Goal: Check status: Check status

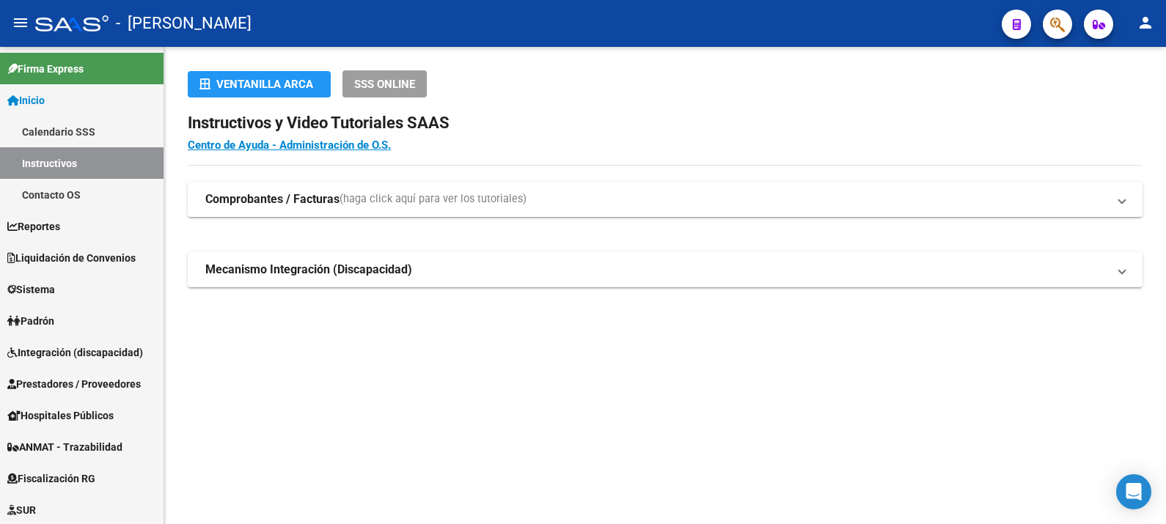
click at [1068, 26] on button "button" at bounding box center [1057, 24] width 29 height 29
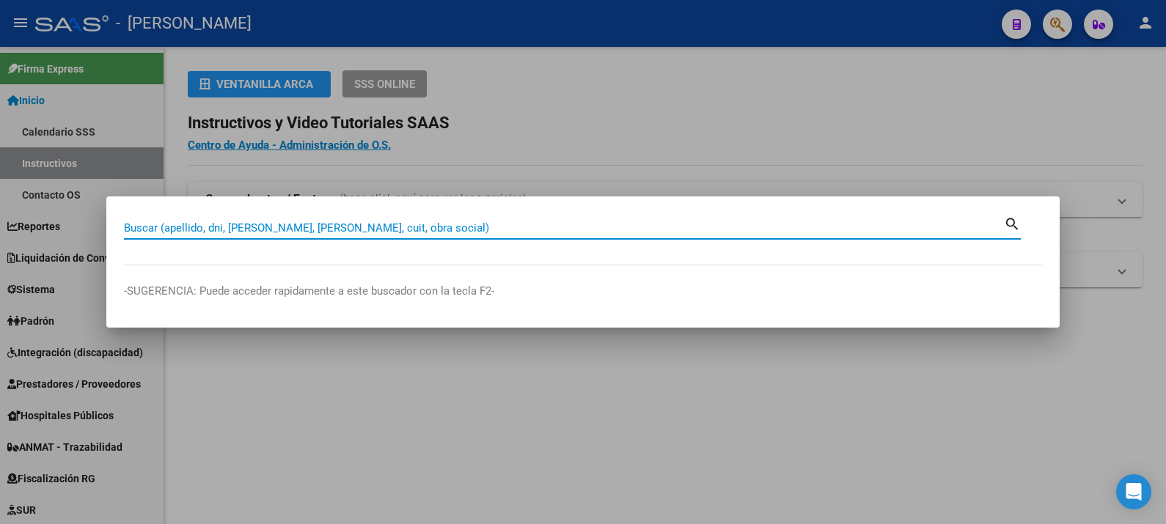
paste input "42279362"
type input "42279362"
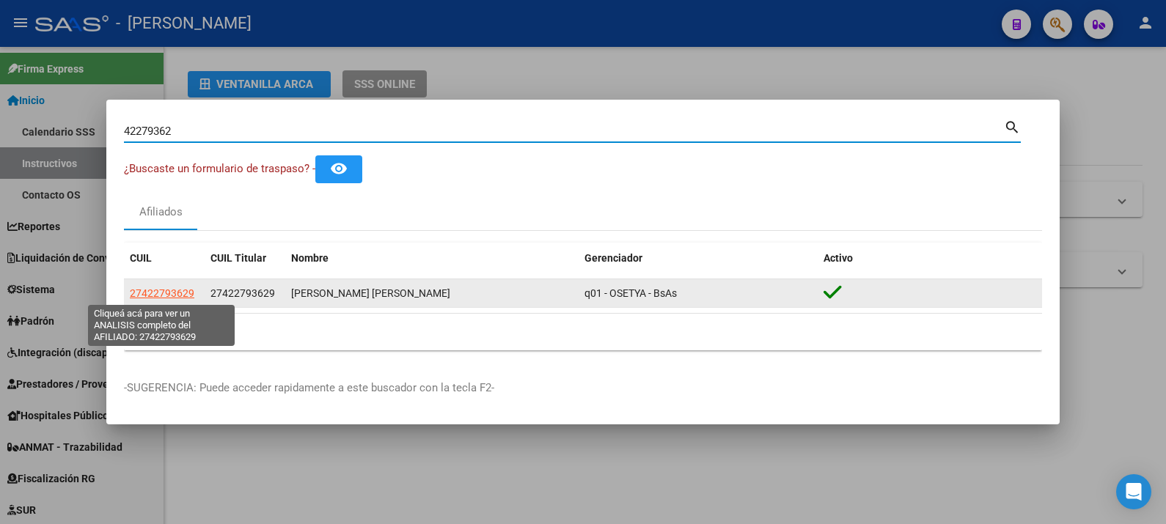
click at [150, 290] on span "27422793629" at bounding box center [162, 294] width 65 height 12
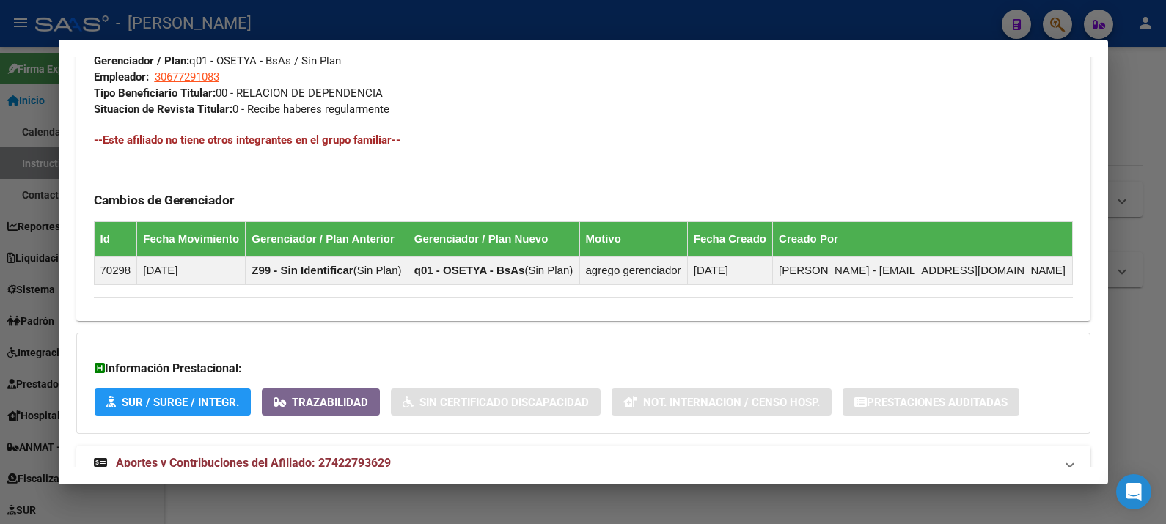
scroll to position [792, 0]
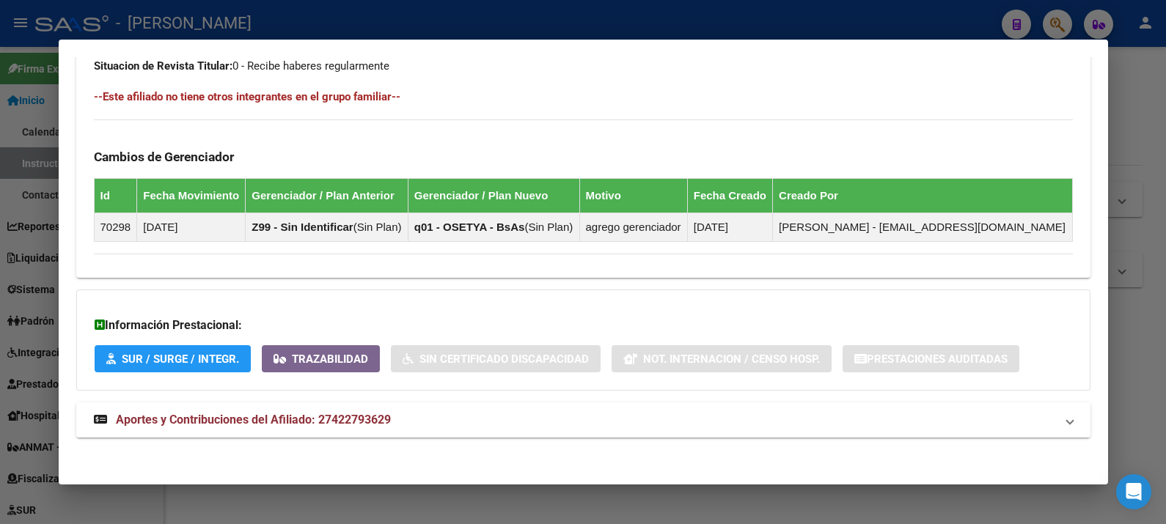
click at [571, 422] on mat-panel-title "Aportes y Contribuciones del Afiliado: 27422793629" at bounding box center [575, 421] width 962 height 18
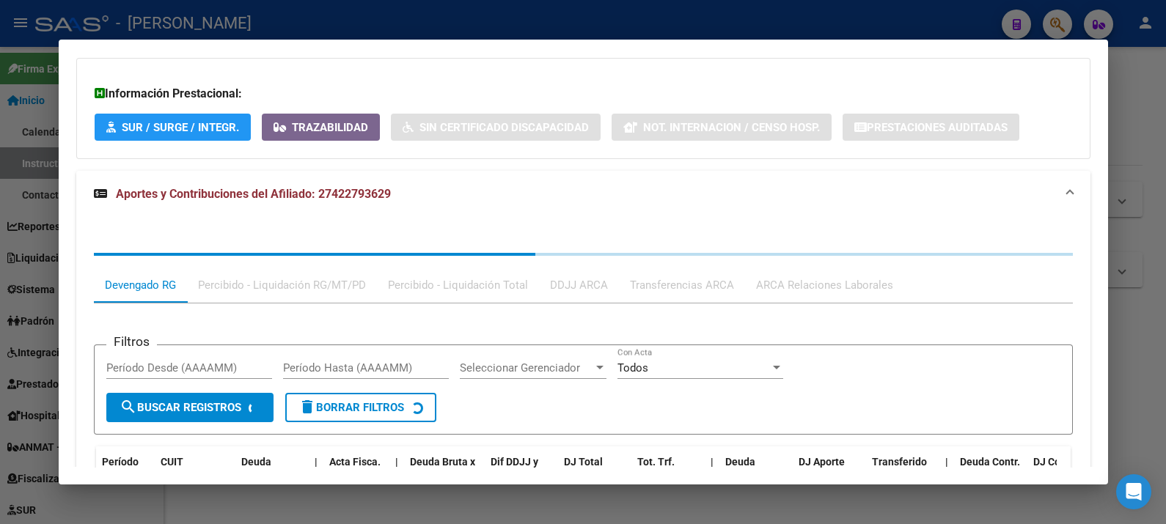
scroll to position [1153, 0]
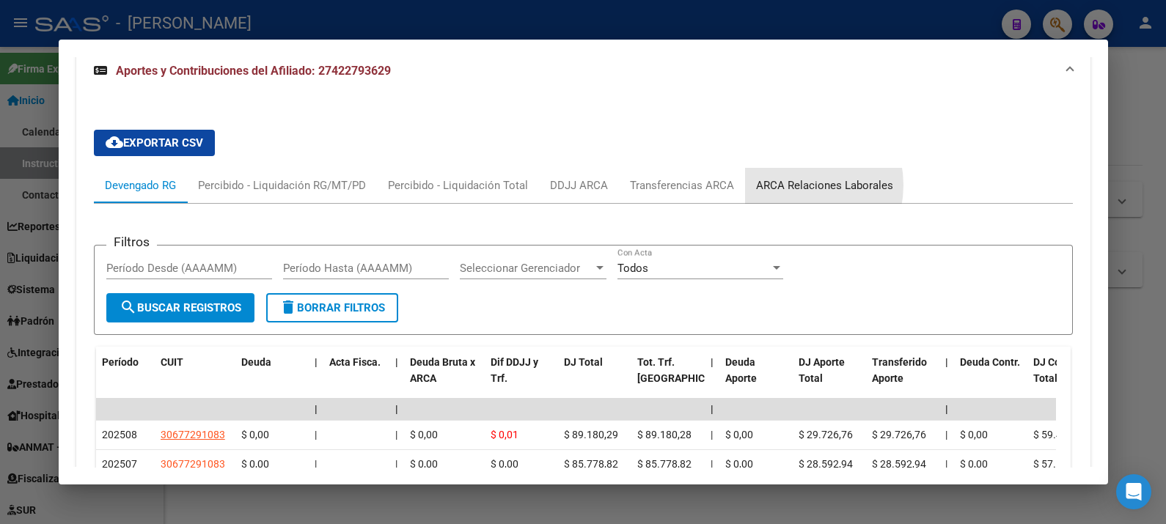
click at [788, 183] on div "ARCA Relaciones Laborales" at bounding box center [824, 186] width 137 height 16
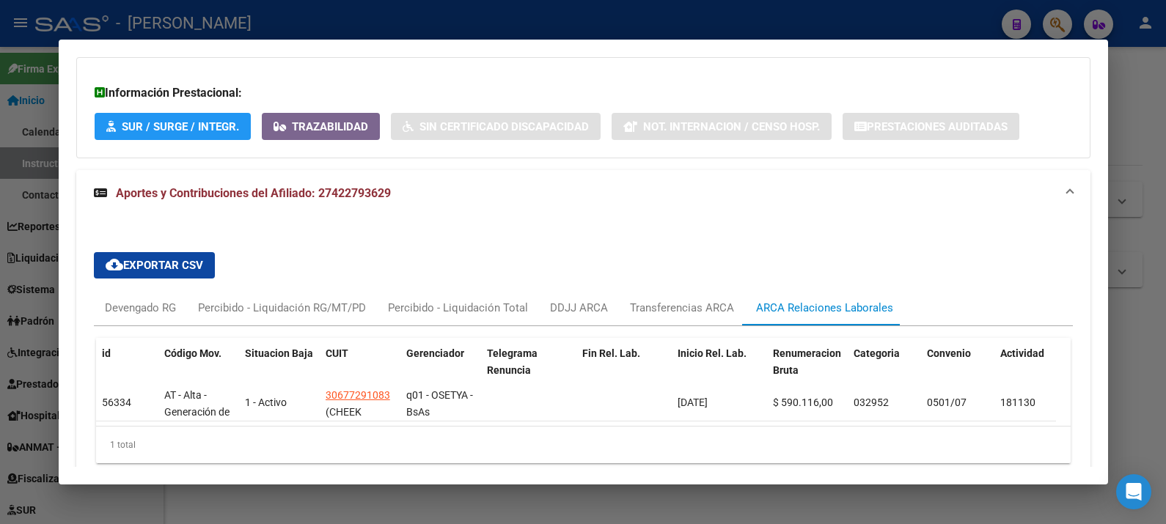
scroll to position [1100, 0]
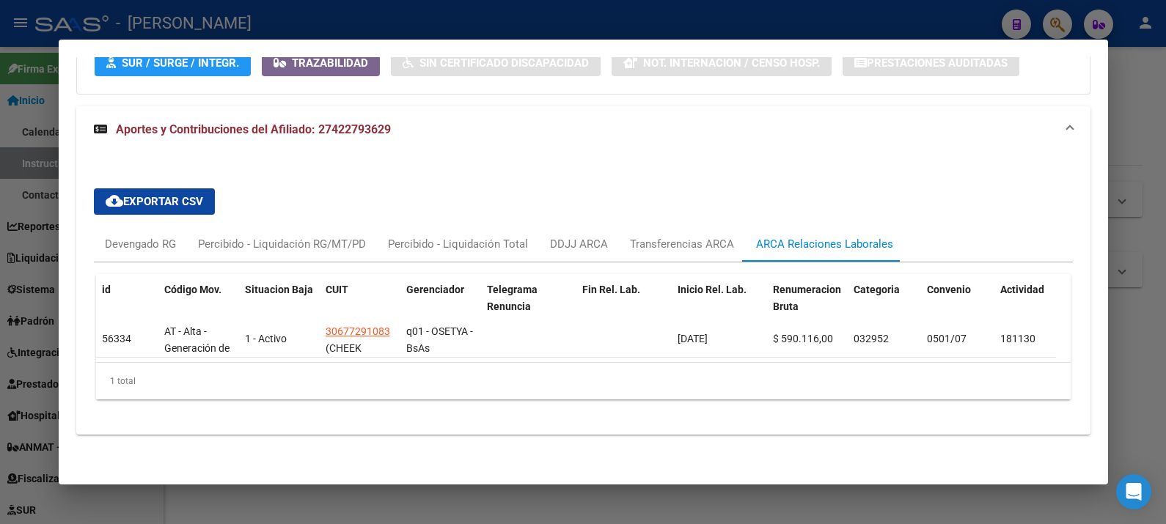
click at [1128, 131] on div at bounding box center [583, 262] width 1166 height 524
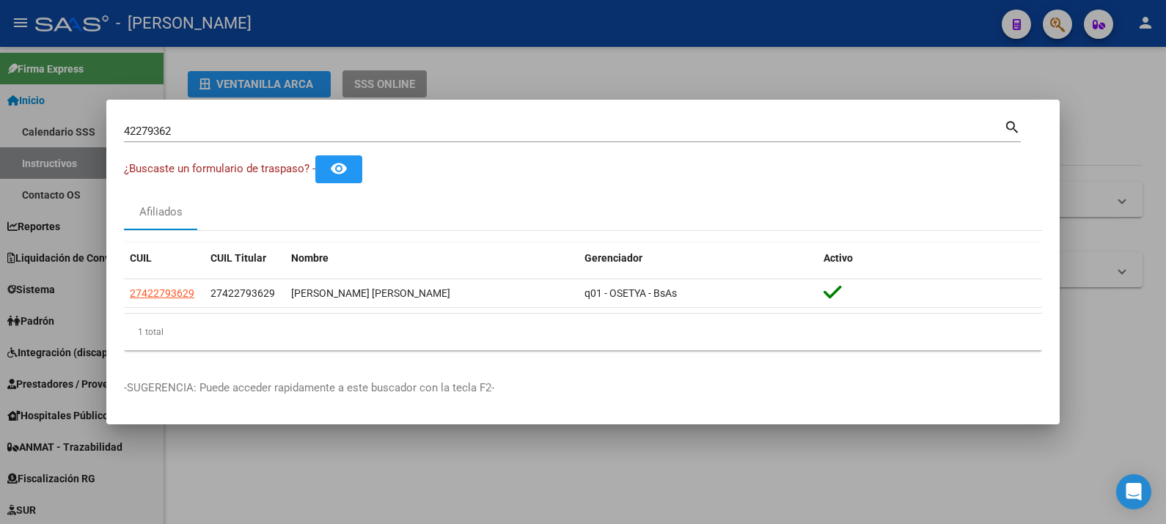
click at [1085, 139] on div at bounding box center [583, 262] width 1166 height 524
